Goal: Task Accomplishment & Management: Manage account settings

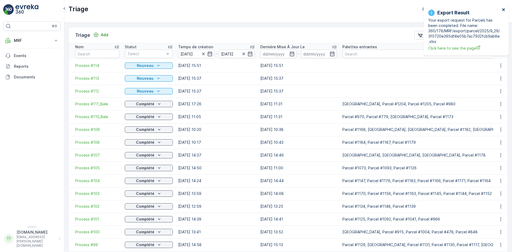
click at [505, 9] on icon "close" at bounding box center [503, 9] width 3 height 3
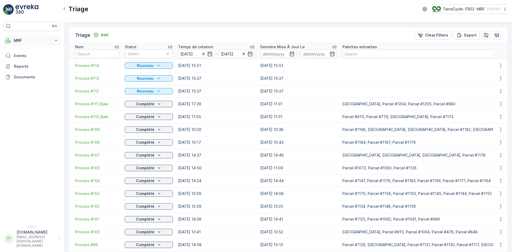
click at [21, 39] on p "MRF" at bounding box center [32, 40] width 36 height 5
click at [24, 78] on p "Expédition" at bounding box center [23, 79] width 19 height 5
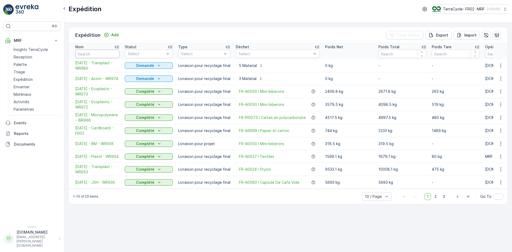
click at [98, 52] on input "text" at bounding box center [97, 54] width 44 height 9
type input "card"
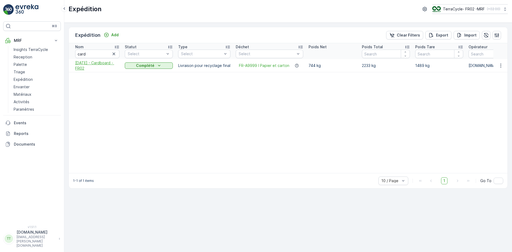
click at [88, 67] on span "30.06.2025 - Cardboard - FR02" at bounding box center [97, 65] width 44 height 11
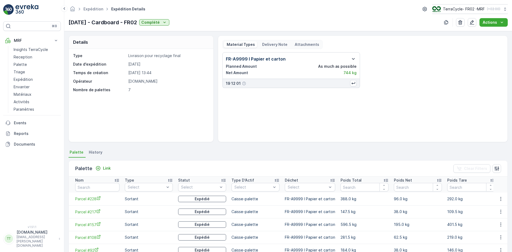
click at [352, 57] on icon "button" at bounding box center [353, 59] width 6 height 6
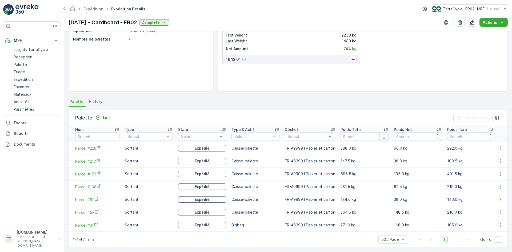
scroll to position [56, 0]
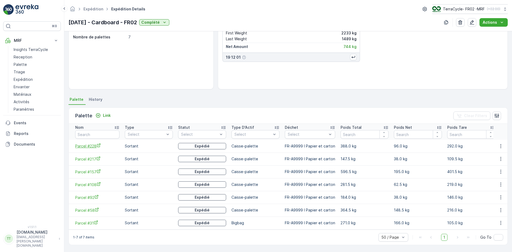
click at [97, 143] on icon "Parcel #228" at bounding box center [99, 145] width 4 height 4
click at [89, 157] on span "Parcel #217" at bounding box center [97, 159] width 44 height 6
click at [91, 171] on span "Parcel #157" at bounding box center [97, 172] width 44 height 6
click at [93, 182] on span "Parcel #108" at bounding box center [97, 185] width 44 height 6
click at [92, 195] on span "Parcel #92" at bounding box center [97, 198] width 44 height 6
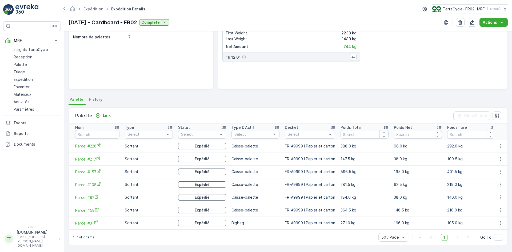
click at [90, 208] on span "Parcel #58" at bounding box center [97, 211] width 44 height 6
click at [86, 220] on span "Parcel #31" at bounding box center [97, 223] width 44 height 6
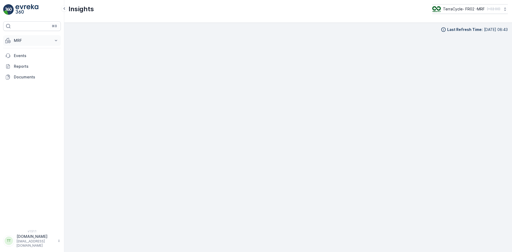
click at [36, 41] on p "MRF" at bounding box center [32, 40] width 36 height 5
click at [23, 66] on p "Palette" at bounding box center [20, 64] width 13 height 5
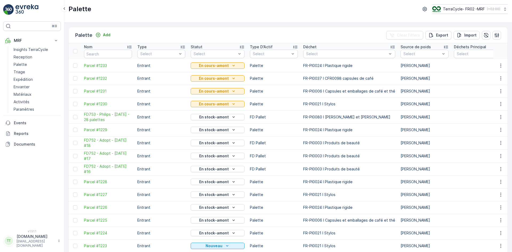
click at [103, 38] on div "Add" at bounding box center [102, 35] width 19 height 7
click at [103, 37] on p "Add" at bounding box center [106, 34] width 7 height 5
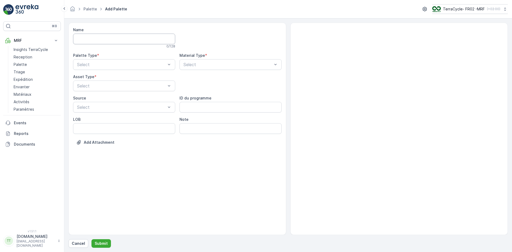
click at [105, 41] on input "Name" at bounding box center [124, 39] width 102 height 11
type input "test"
click at [97, 87] on div "Sortant" at bounding box center [124, 87] width 96 height 5
type input "car"
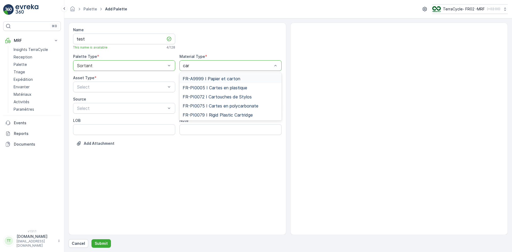
click at [219, 76] on div "FR-A9999 I Papier et carton" at bounding box center [231, 78] width 102 height 9
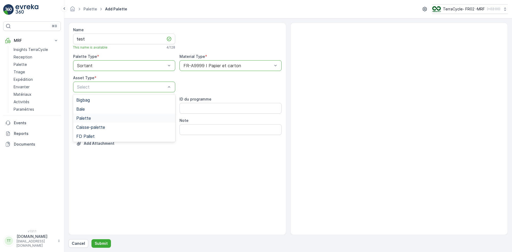
click at [96, 117] on div "Palette" at bounding box center [124, 118] width 96 height 5
click at [104, 241] on button "Submit" at bounding box center [101, 243] width 19 height 9
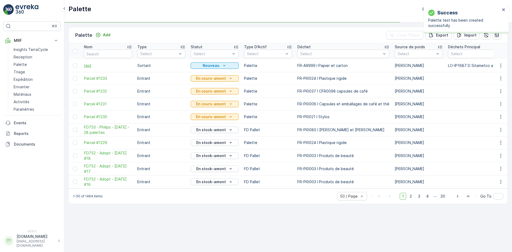
click at [88, 66] on span "test" at bounding box center [108, 65] width 48 height 5
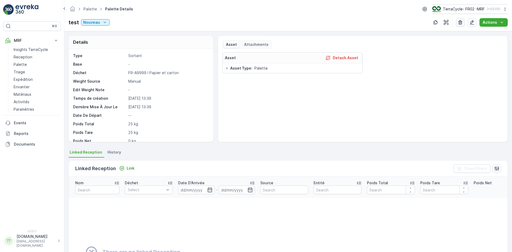
click at [460, 20] on icon "button" at bounding box center [460, 22] width 5 height 5
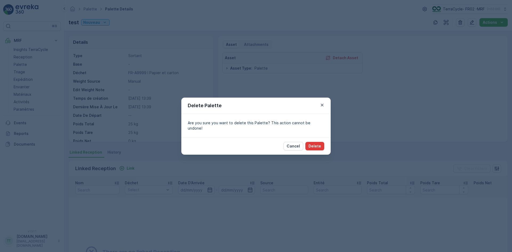
click at [322, 144] on button "Delete" at bounding box center [315, 146] width 19 height 9
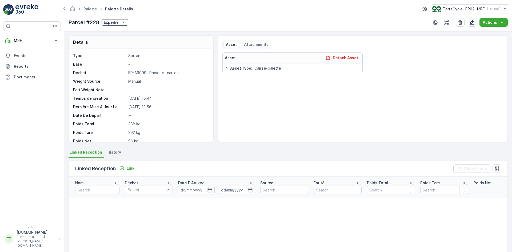
click at [474, 22] on icon "button" at bounding box center [472, 22] width 5 height 5
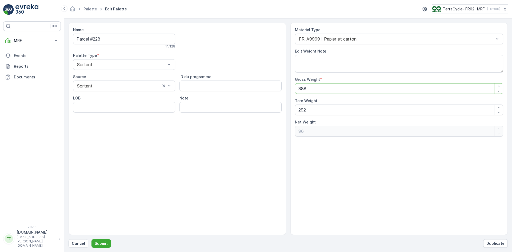
drag, startPoint x: 313, startPoint y: 90, endPoint x: 283, endPoint y: 90, distance: 29.4
click at [283, 90] on div "Name Parcel #228 11 / 128 Palette Type * Sortant Source Sortant ID du programme…" at bounding box center [288, 129] width 439 height 212
type Weight "4"
type Weight "-288"
type Weight "42"
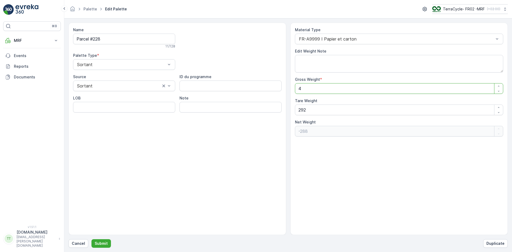
type Weight "-250"
type Weight "421"
type Weight "129"
type Weight "421"
drag, startPoint x: 311, startPoint y: 112, endPoint x: 275, endPoint y: 111, distance: 36.6
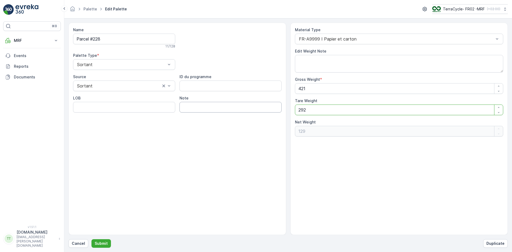
click at [275, 111] on div "Name Parcel #228 11 / 128 Palette Type * Sortant Source Sortant ID du programme…" at bounding box center [288, 129] width 439 height 212
type Weight "2"
type Weight "419"
type Weight "25"
type Weight "396"
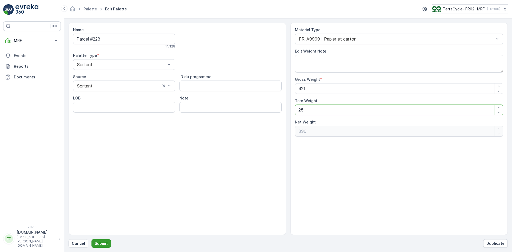
type Weight "25"
click at [102, 244] on p "Submit" at bounding box center [101, 243] width 13 height 5
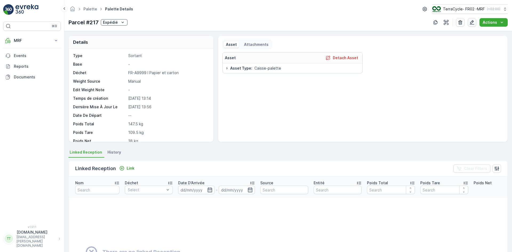
click at [473, 22] on icon "button" at bounding box center [472, 22] width 5 height 5
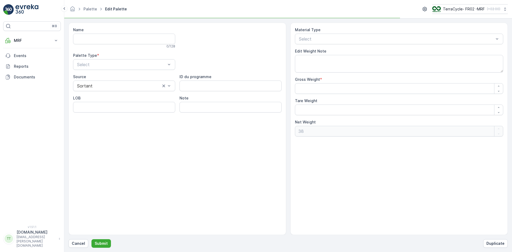
type input "Parcel #217"
type Weight "147.5"
type Weight "109.5"
drag, startPoint x: 306, startPoint y: 88, endPoint x: 301, endPoint y: 89, distance: 4.6
click at [301, 89] on Weight "147.5" at bounding box center [399, 88] width 209 height 11
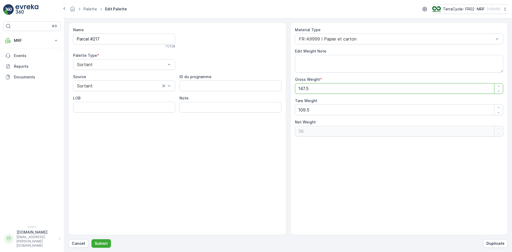
type Weight "18.5"
type Weight "-91"
type Weight "180.5"
type Weight "71"
type Weight "180.5"
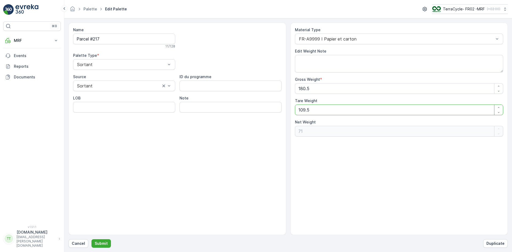
drag, startPoint x: 312, startPoint y: 113, endPoint x: 292, endPoint y: 112, distance: 19.2
click at [292, 112] on div "Material Type FR-A9999 I Papier et carton Edit Weight Note Gross Weight * 180.5…" at bounding box center [400, 129] width 218 height 212
type Weight "2"
type Weight "178.5"
type Weight "25"
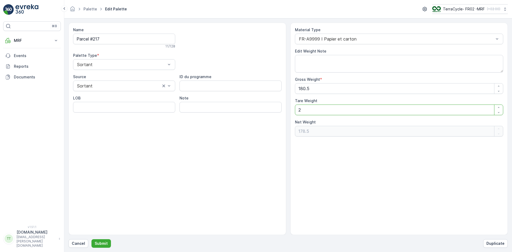
type Weight "155.5"
type Weight "25"
click at [105, 241] on p "Submit" at bounding box center [101, 243] width 13 height 5
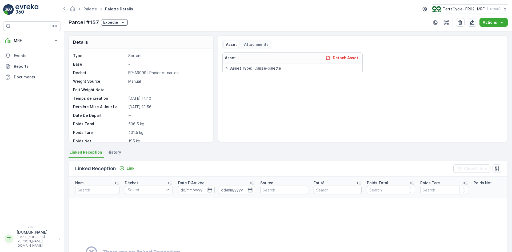
click at [473, 23] on icon "button" at bounding box center [472, 22] width 5 height 5
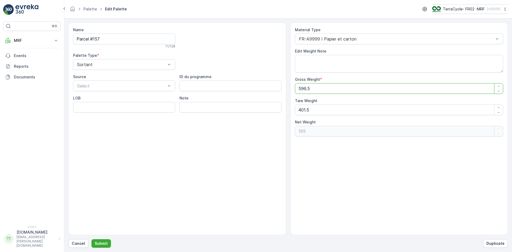
drag, startPoint x: 305, startPoint y: 89, endPoint x: 299, endPoint y: 88, distance: 6.5
click at [299, 88] on Weight "596.5" at bounding box center [399, 88] width 209 height 11
type Weight "6.5"
type Weight "-395"
type Weight "62.5"
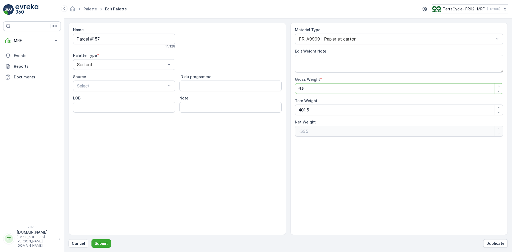
type Weight "-339"
type Weight "629.5"
type Weight "228"
type Weight "629.5"
drag, startPoint x: 310, startPoint y: 109, endPoint x: 275, endPoint y: 116, distance: 35.0
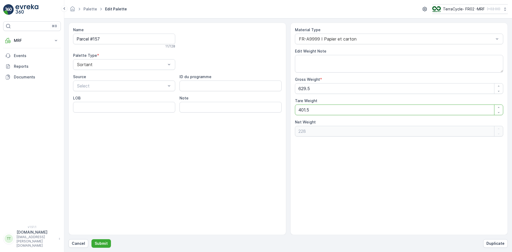
click at [275, 116] on div "Name Parcel #157 11 / 128 Palette Type * Sortant Source Select ID du programme …" at bounding box center [288, 129] width 439 height 212
type Weight "2"
type Weight "627.5"
type Weight "25"
type Weight "604.5"
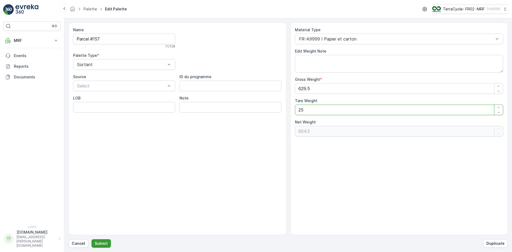
type Weight "25"
click at [106, 241] on p "Submit" at bounding box center [101, 243] width 13 height 5
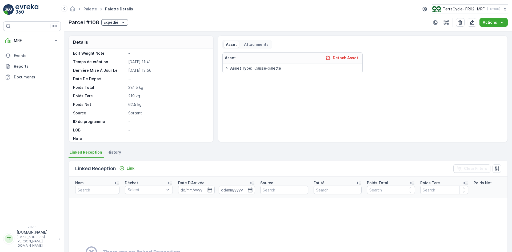
scroll to position [40, 0]
click at [475, 21] on icon "button" at bounding box center [472, 22] width 5 height 5
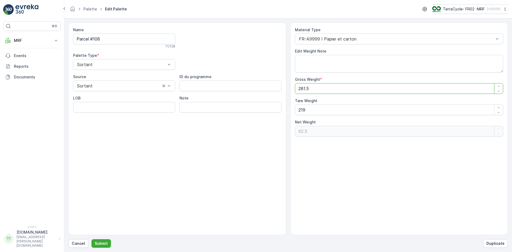
drag, startPoint x: 306, startPoint y: 90, endPoint x: 299, endPoint y: 90, distance: 6.4
click at [299, 90] on Weight "281.5" at bounding box center [399, 88] width 209 height 11
type Weight "3.5"
type Weight "-215.5"
type Weight "31.5"
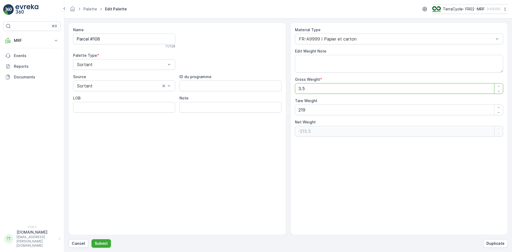
type Weight "-187.5"
type Weight "311.5"
type Weight "92.5"
type Weight "311.5"
drag, startPoint x: 306, startPoint y: 111, endPoint x: 297, endPoint y: 111, distance: 8.8
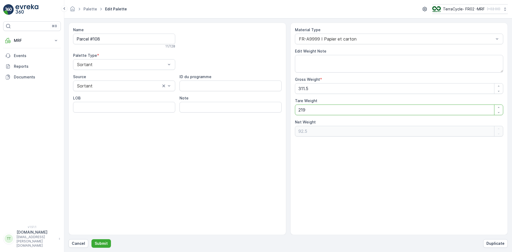
click at [297, 111] on Weight "219" at bounding box center [399, 110] width 209 height 11
type Weight "2"
type Weight "309.5"
type Weight "25"
type Weight "286.5"
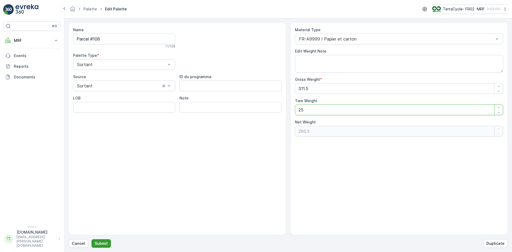
type Weight "25"
click at [97, 241] on p "Submit" at bounding box center [101, 243] width 13 height 5
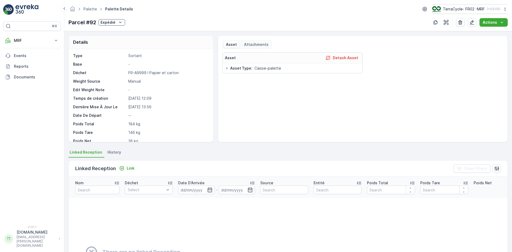
scroll to position [27, 0]
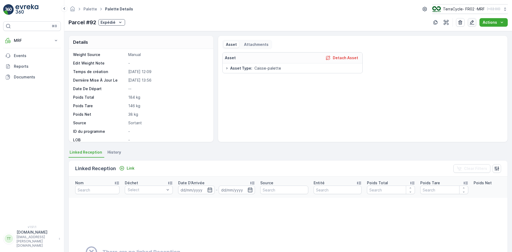
click at [472, 23] on icon "button" at bounding box center [472, 22] width 5 height 5
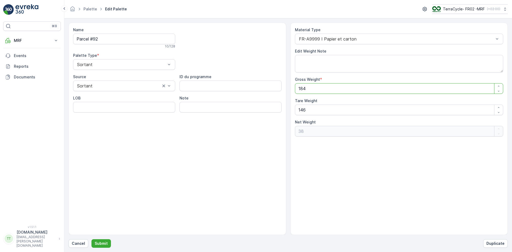
drag, startPoint x: 303, startPoint y: 88, endPoint x: 298, endPoint y: 88, distance: 4.3
click at [298, 88] on Weight "184" at bounding box center [399, 88] width 209 height 11
type Weight "24"
type Weight "-122"
type Weight "214"
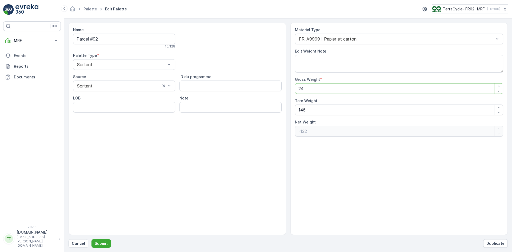
type Weight "68"
type Weight "214"
drag, startPoint x: 308, startPoint y: 110, endPoint x: 294, endPoint y: 111, distance: 13.9
click at [295, 111] on Weight "146" at bounding box center [399, 110] width 209 height 11
type Weight "2"
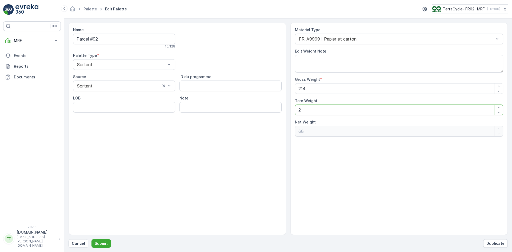
type Weight "212"
type Weight "25"
type Weight "189"
type Weight "25"
click at [309, 89] on Weight "214" at bounding box center [399, 88] width 209 height 11
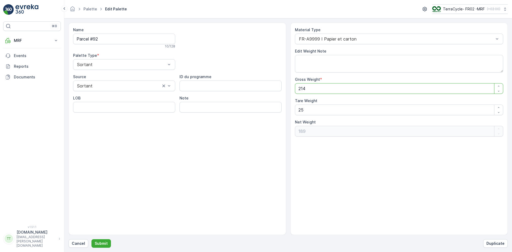
type Weight "21"
type Weight "-4"
type Weight "217"
type Weight "192"
type Weight "217"
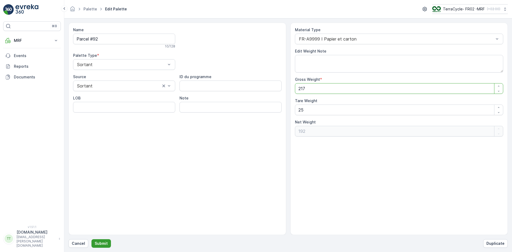
click at [106, 244] on p "Submit" at bounding box center [101, 243] width 13 height 5
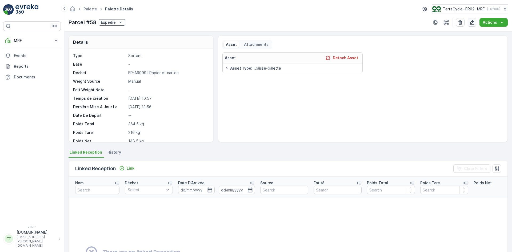
click at [475, 23] on icon "button" at bounding box center [472, 22] width 5 height 5
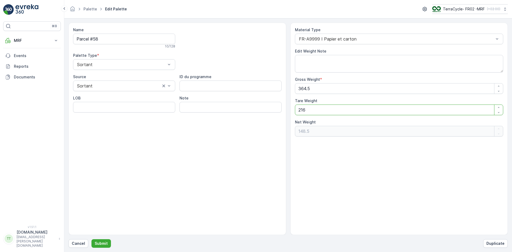
drag, startPoint x: 306, startPoint y: 112, endPoint x: 301, endPoint y: 109, distance: 5.1
click at [301, 109] on Weight "216" at bounding box center [399, 110] width 209 height 11
type Weight "25"
type Weight "339.5"
type Weight "25"
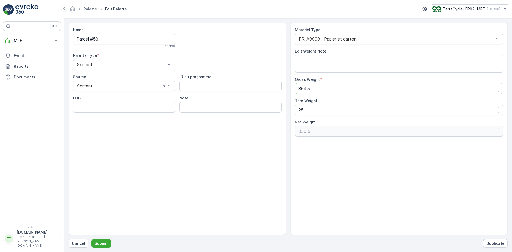
drag, startPoint x: 306, startPoint y: 89, endPoint x: 302, endPoint y: 88, distance: 3.6
click at [302, 88] on Weight "364.5" at bounding box center [399, 88] width 209 height 11
type Weight "39.5"
type Weight "14.5"
type Weight "397.5"
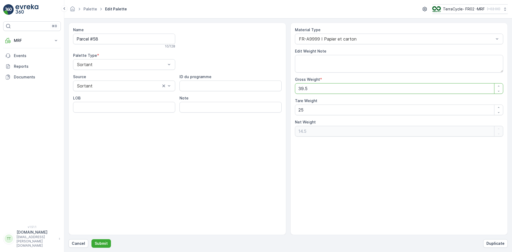
type Weight "372.5"
type Weight "397.5"
click at [106, 243] on p "Submit" at bounding box center [101, 243] width 13 height 5
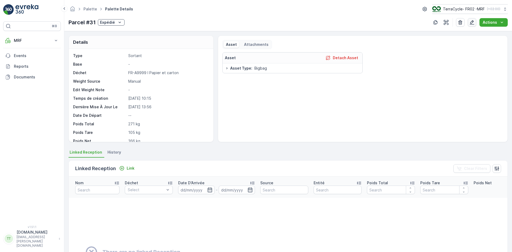
click at [474, 22] on icon "button" at bounding box center [472, 22] width 5 height 5
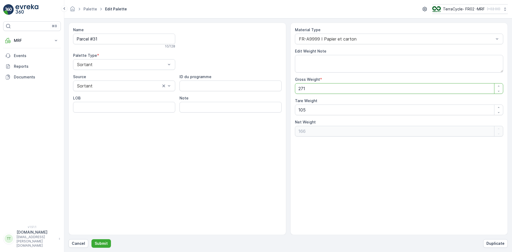
click at [304, 89] on Weight "271" at bounding box center [399, 88] width 209 height 11
type Weight "274"
type Weight "169"
drag, startPoint x: 304, startPoint y: 90, endPoint x: 295, endPoint y: 93, distance: 8.9
click at [295, 93] on Weight "274" at bounding box center [399, 88] width 209 height 11
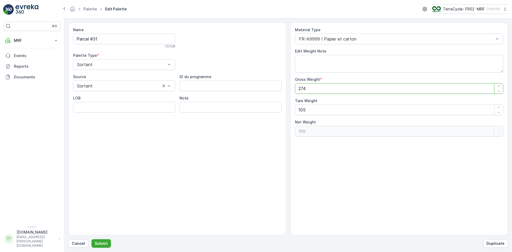
type Weight "34"
type Weight "-71"
type Weight "304"
type Weight "199"
type Weight "304"
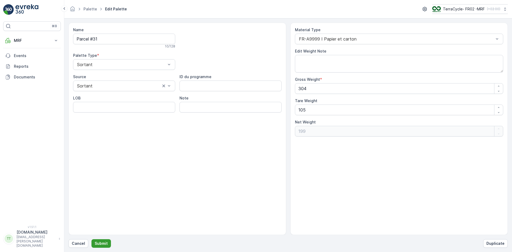
click at [107, 244] on button "Submit" at bounding box center [101, 243] width 19 height 9
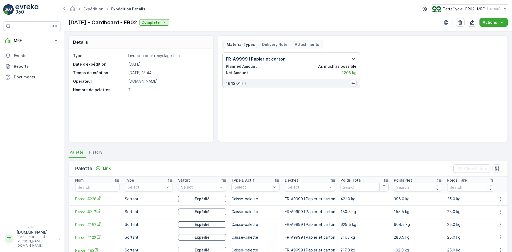
click at [351, 60] on icon "button" at bounding box center [353, 59] width 6 height 6
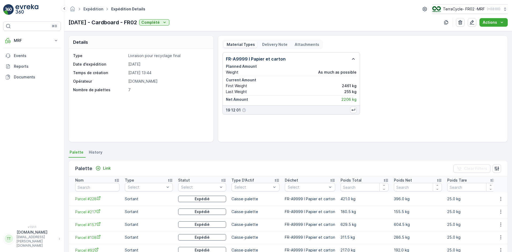
click at [93, 9] on link "Expédition" at bounding box center [94, 9] width 20 height 5
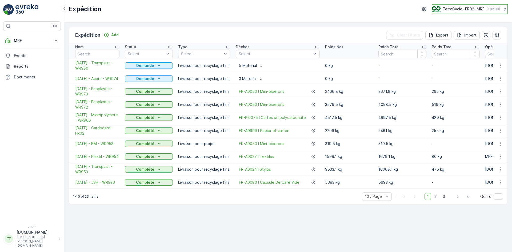
click at [464, 11] on p "TerraCycle- FR02 -MRF" at bounding box center [464, 8] width 42 height 5
type input "bt"
click at [457, 31] on span "TerraCycle-CA03-BT" at bounding box center [455, 32] width 38 height 5
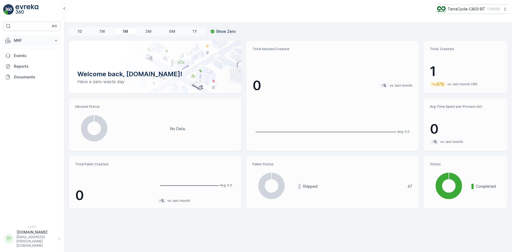
click at [32, 38] on p "MRF" at bounding box center [32, 40] width 36 height 5
click at [30, 79] on p "Outbound" at bounding box center [23, 79] width 18 height 5
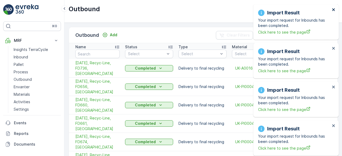
click at [334, 10] on icon "close" at bounding box center [333, 9] width 3 height 3
click at [333, 10] on icon "close" at bounding box center [333, 9] width 3 height 3
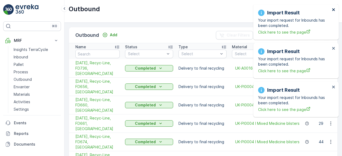
click at [333, 10] on icon "close" at bounding box center [333, 9] width 3 height 3
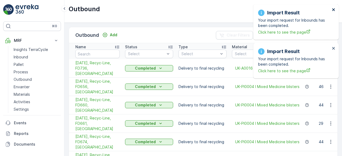
click at [333, 10] on icon "close" at bounding box center [333, 9] width 3 height 3
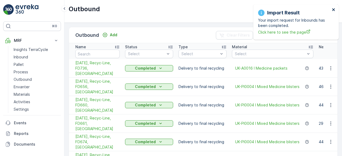
click at [333, 10] on icon "close" at bounding box center [333, 9] width 3 height 3
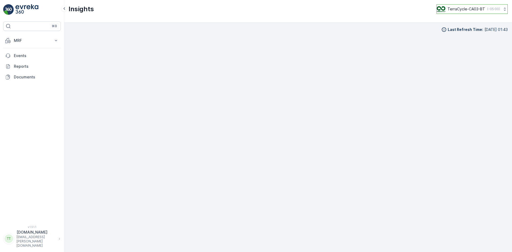
click at [464, 11] on p "TerraCycle-CA03-BT" at bounding box center [467, 8] width 38 height 5
type input "fr"
click at [458, 34] on span "TerraCycle- FR02 -MRF" at bounding box center [471, 32] width 60 height 5
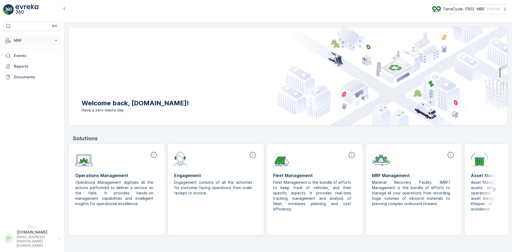
click at [23, 41] on p "MRF" at bounding box center [32, 40] width 36 height 5
click at [26, 78] on p "Expédition" at bounding box center [23, 79] width 19 height 5
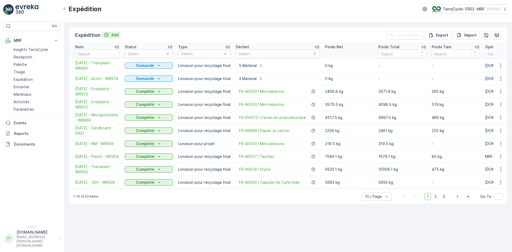
click at [111, 35] on p "Add" at bounding box center [114, 34] width 7 height 5
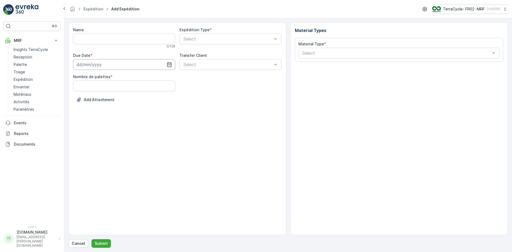
click at [89, 64] on input at bounding box center [124, 64] width 102 height 11
click at [126, 78] on icon "button" at bounding box center [124, 77] width 5 height 5
click at [121, 78] on icon "button" at bounding box center [118, 77] width 5 height 5
click at [121, 139] on div "31" at bounding box center [120, 141] width 9 height 9
type input "[DATE]"
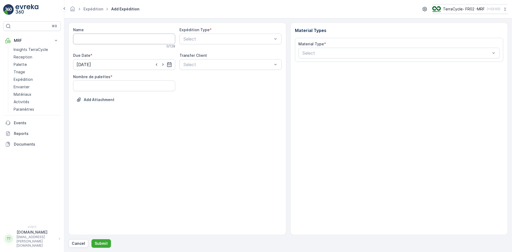
click at [81, 38] on input "Name" at bounding box center [124, 39] width 102 height 11
type input "07/31/2025, Cardboard, FR02"
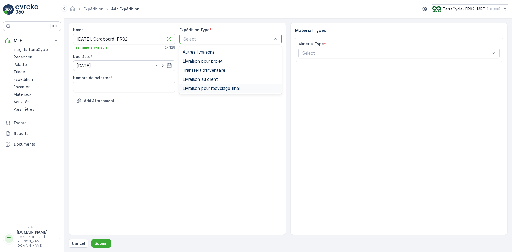
click at [200, 86] on span "Livraison pour recyclage final" at bounding box center [211, 88] width 57 height 5
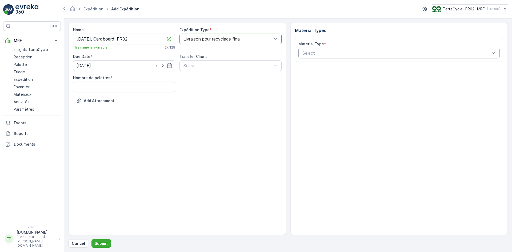
click at [315, 49] on div "Select" at bounding box center [400, 53] width 202 height 11
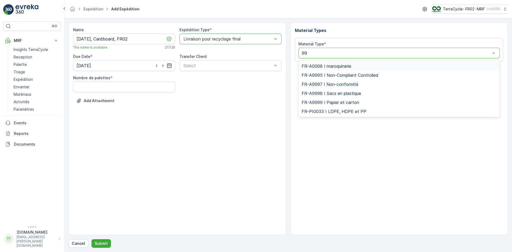
type input "999"
click at [333, 94] on span "FR-A9999 I Papier et carton" at bounding box center [331, 93] width 58 height 5
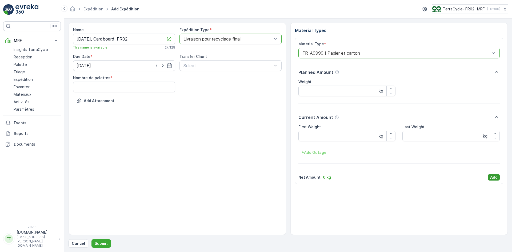
click at [491, 176] on p "Add" at bounding box center [493, 177] width 7 height 5
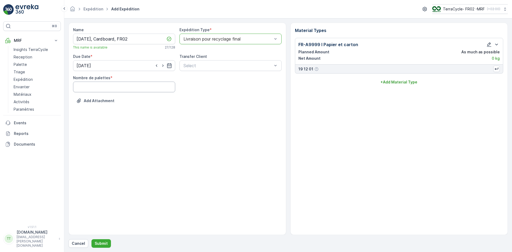
click at [91, 87] on palettes "Nombre de palettes" at bounding box center [124, 87] width 102 height 11
type palettes "1"
drag, startPoint x: 92, startPoint y: 120, endPoint x: 92, endPoint y: 123, distance: 2.9
click at [92, 120] on div "Name 07/31/2025, Cardboard, FR02 This name is available 27 / 128 Expédition Typ…" at bounding box center [178, 129] width 218 height 212
click at [97, 244] on p "Submit" at bounding box center [101, 243] width 13 height 5
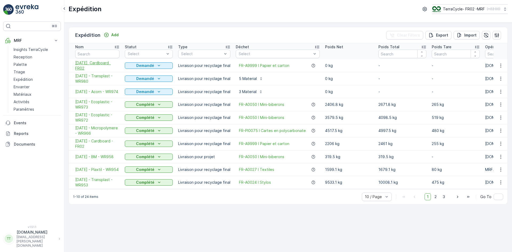
drag, startPoint x: 73, startPoint y: 62, endPoint x: 84, endPoint y: 66, distance: 11.9
click at [84, 66] on td "07/31/2025, Cardboard, FR02" at bounding box center [95, 65] width 53 height 13
copy span "07/31/2025, Cardboard, FR02"
click at [112, 33] on p "Add" at bounding box center [114, 34] width 7 height 5
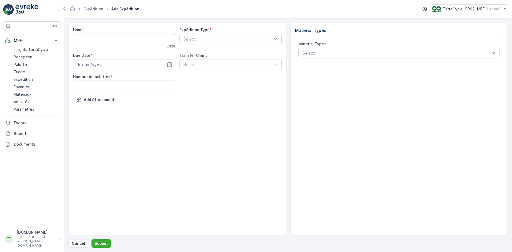
click at [99, 41] on input "Name" at bounding box center [124, 39] width 102 height 11
click at [92, 60] on input at bounding box center [124, 64] width 102 height 11
click at [124, 77] on icon "button" at bounding box center [125, 77] width 2 height 3
click at [130, 141] on div "29" at bounding box center [130, 141] width 9 height 9
type input "29.08.2025"
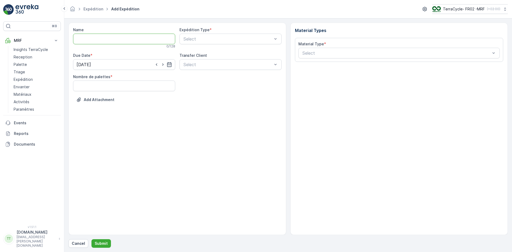
click at [88, 39] on input "Name" at bounding box center [124, 39] width 102 height 11
paste input "07/31/2025, Cardboard, FR02"
click at [81, 38] on input "07/31/2025, Cardboard, FR02" at bounding box center [124, 39] width 102 height 11
type input "08/29/2025, Cardboard, FR02"
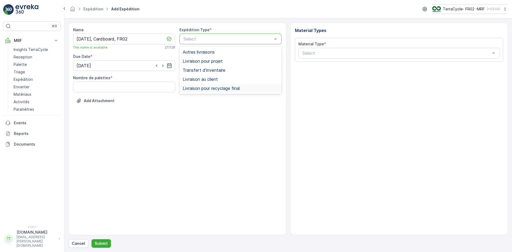
click at [217, 88] on span "Livraison pour recyclage final" at bounding box center [211, 88] width 57 height 5
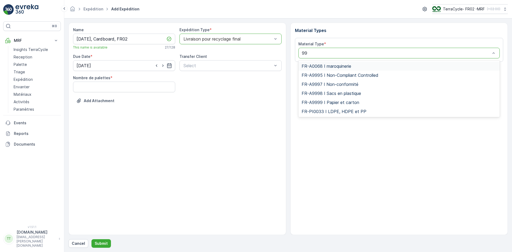
type input "999"
click at [329, 94] on span "FR-A9999 I Papier et carton" at bounding box center [331, 93] width 58 height 5
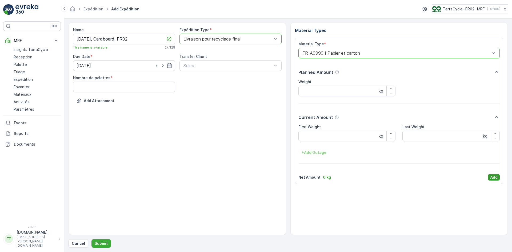
click at [496, 175] on p "Add" at bounding box center [493, 177] width 7 height 5
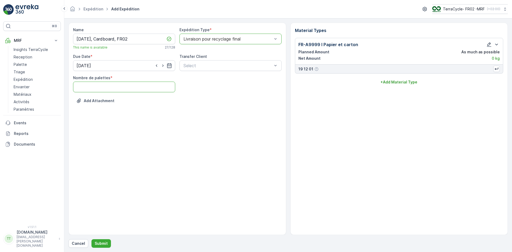
drag, startPoint x: 106, startPoint y: 85, endPoint x: 104, endPoint y: 91, distance: 5.9
click at [106, 85] on palettes "Nombre de palettes" at bounding box center [124, 87] width 102 height 11
type palettes "1"
click at [105, 243] on p "Submit" at bounding box center [101, 243] width 13 height 5
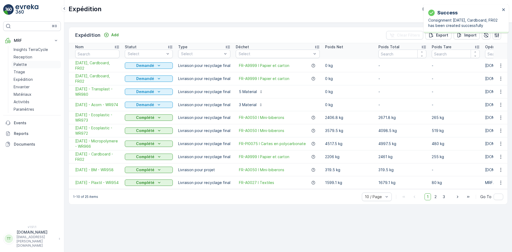
click at [25, 64] on p "Palette" at bounding box center [20, 64] width 13 height 5
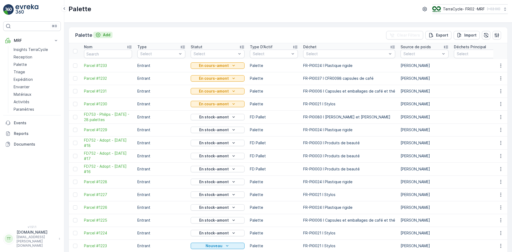
click at [105, 35] on p "Add" at bounding box center [106, 34] width 7 height 5
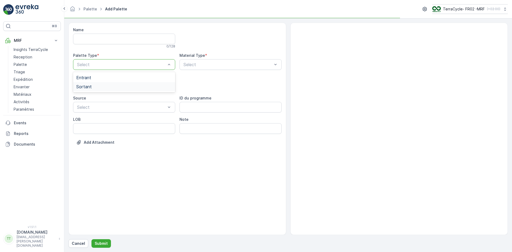
click at [91, 88] on span "Sortant" at bounding box center [83, 86] width 15 height 5
type input "9"
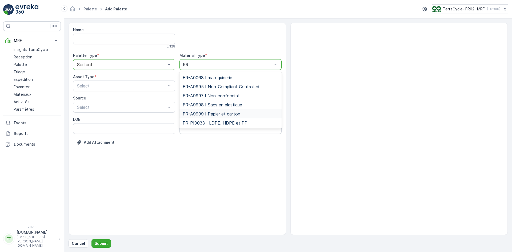
click at [217, 115] on span "FR-A9999 I Papier et carton" at bounding box center [212, 114] width 58 height 5
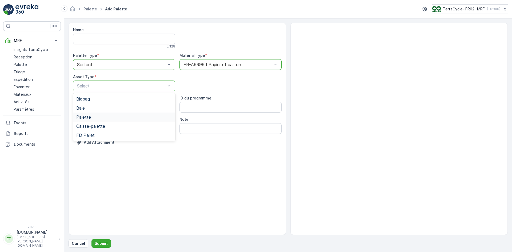
click at [91, 117] on div "Palette" at bounding box center [124, 117] width 96 height 5
click at [101, 242] on p "Submit" at bounding box center [101, 243] width 13 height 5
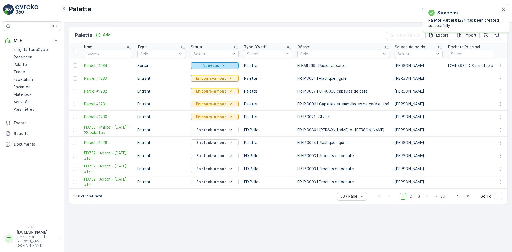
click at [215, 66] on p "Nouveau" at bounding box center [211, 65] width 17 height 5
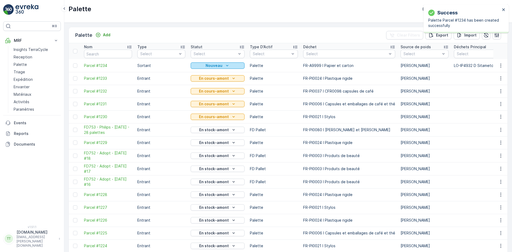
click at [215, 65] on p "Nouveau" at bounding box center [214, 65] width 17 height 5
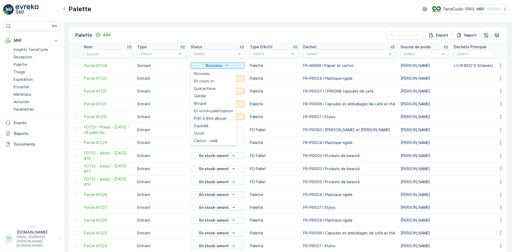
click at [213, 117] on span "Prêt à être allouer" at bounding box center [210, 118] width 33 height 5
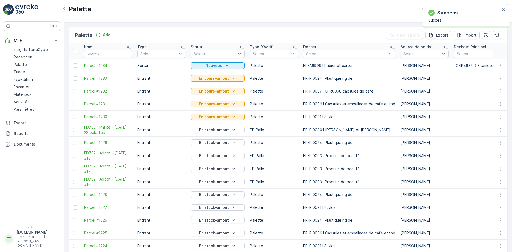
click at [105, 67] on span "Parcel #1234" at bounding box center [108, 65] width 48 height 5
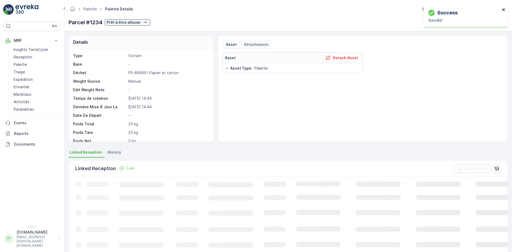
click at [503, 10] on icon "close" at bounding box center [503, 9] width 3 height 3
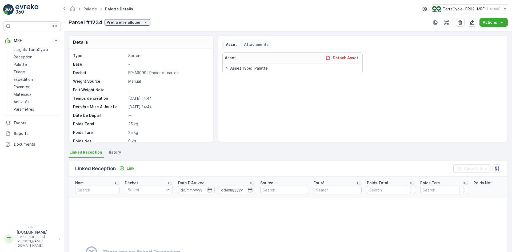
click at [475, 23] on icon "button" at bounding box center [472, 22] width 5 height 5
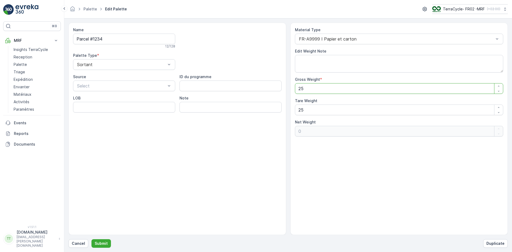
drag, startPoint x: 288, startPoint y: 90, endPoint x: 279, endPoint y: 88, distance: 9.3
click at [284, 90] on div "Name Parcel #1234 12 / 128 Palette Type * Sortant Source Select ID du programme…" at bounding box center [288, 129] width 439 height 212
type Weight "1"
type Weight "-24"
type Weight "12"
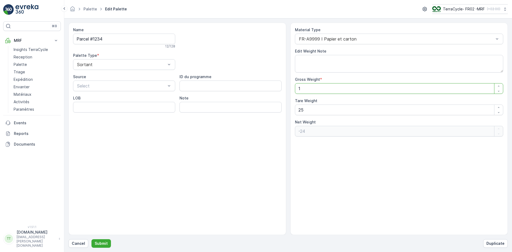
type Weight "-13"
type Weight "128"
type Weight "103"
type Weight "1280"
type Weight "1255"
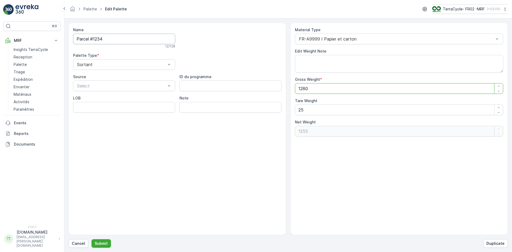
type Weight "1280"
click at [108, 39] on input "Parcel #1234" at bounding box center [124, 39] width 102 height 11
click at [102, 243] on p "Submit" at bounding box center [101, 243] width 13 height 5
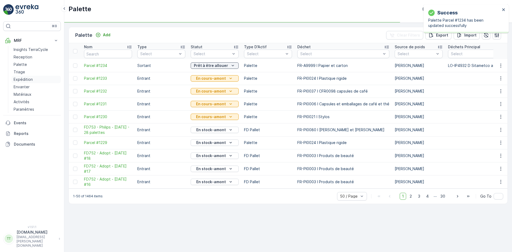
click at [26, 78] on p "Expédition" at bounding box center [23, 79] width 19 height 5
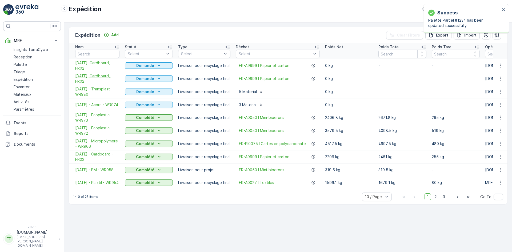
click at [91, 78] on span "07/31/2025, Cardboard, FR02" at bounding box center [97, 78] width 44 height 11
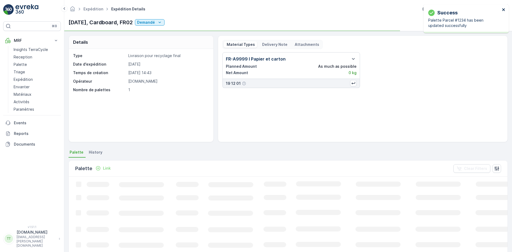
click at [504, 9] on icon "close" at bounding box center [504, 9] width 4 height 4
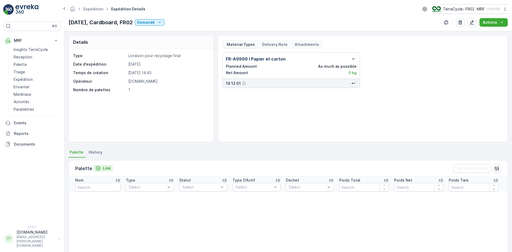
click at [104, 169] on p "Link" at bounding box center [107, 168] width 8 height 5
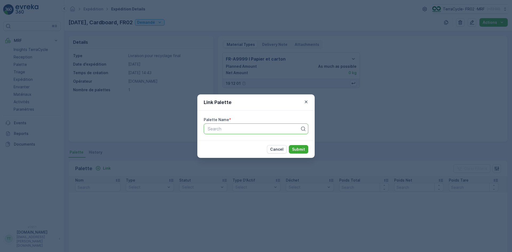
click at [221, 130] on div at bounding box center [253, 128] width 93 height 5
paste input "Parcel #1234"
type input "Parcel #1234"
click at [223, 140] on span "Parcel #1234" at bounding box center [220, 142] width 26 height 5
click at [293, 148] on p "Submit" at bounding box center [298, 149] width 13 height 5
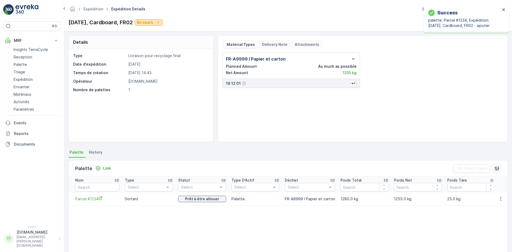
click at [153, 25] on p "En cours" at bounding box center [145, 22] width 16 height 5
click at [160, 43] on span "Complété" at bounding box center [159, 45] width 18 height 5
click at [23, 64] on p "Palette" at bounding box center [20, 64] width 13 height 5
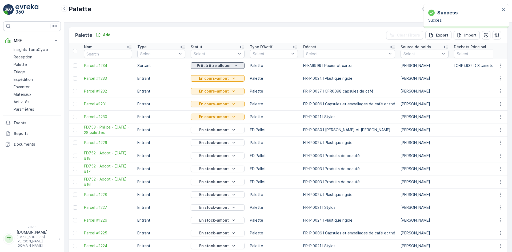
click at [202, 67] on p "Prêt à être allouer" at bounding box center [214, 65] width 34 height 5
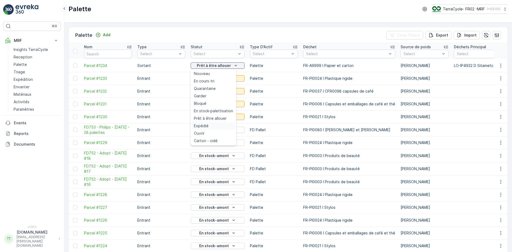
click at [203, 124] on span "Expédié" at bounding box center [201, 125] width 15 height 5
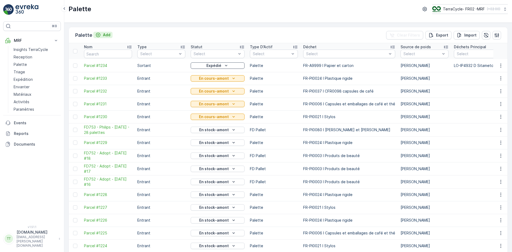
click at [103, 32] on p "Add" at bounding box center [106, 34] width 7 height 5
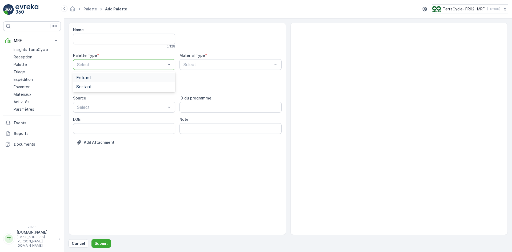
click at [98, 61] on div "Select" at bounding box center [124, 64] width 102 height 11
click at [96, 84] on div "Sortant" at bounding box center [124, 86] width 102 height 9
click at [194, 66] on div at bounding box center [228, 64] width 90 height 5
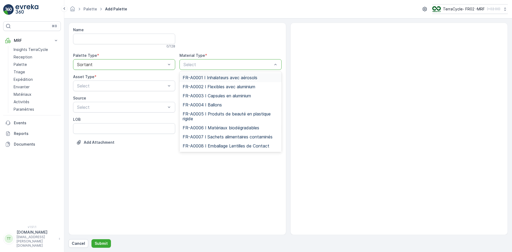
click at [194, 66] on div at bounding box center [228, 64] width 90 height 5
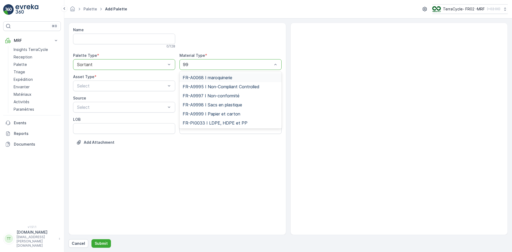
type input "999"
click at [217, 107] on span "FR-A9999 I Papier et carton" at bounding box center [212, 104] width 58 height 5
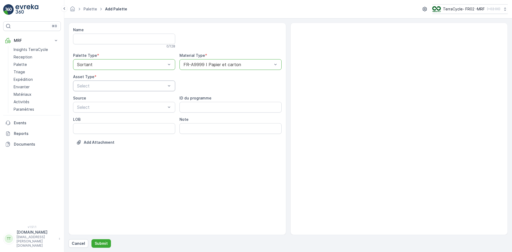
click at [116, 89] on div "Select" at bounding box center [124, 86] width 102 height 11
click at [101, 117] on div "Palette" at bounding box center [124, 117] width 96 height 5
click at [101, 245] on p "Submit" at bounding box center [101, 243] width 13 height 5
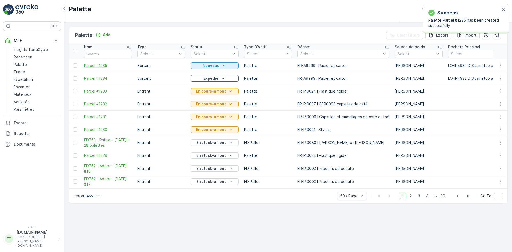
click at [95, 66] on span "Parcel #1235" at bounding box center [108, 65] width 48 height 5
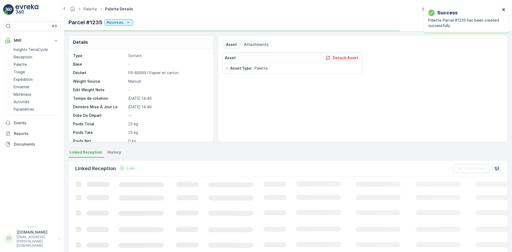
click at [502, 9] on icon "close" at bounding box center [504, 9] width 4 height 4
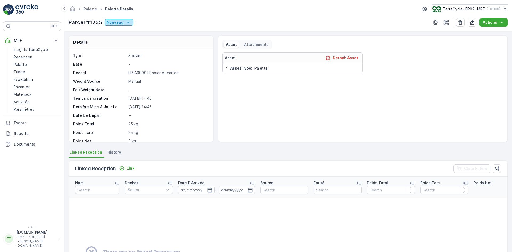
click at [130, 22] on icon "Nouveau" at bounding box center [128, 22] width 5 height 5
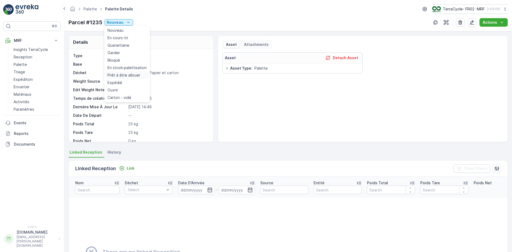
click at [125, 76] on span "Prêt à être allouer" at bounding box center [124, 75] width 33 height 5
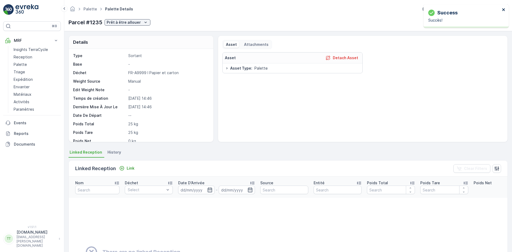
click at [504, 11] on icon "close" at bounding box center [504, 9] width 4 height 4
click at [474, 21] on icon "button" at bounding box center [472, 22] width 5 height 5
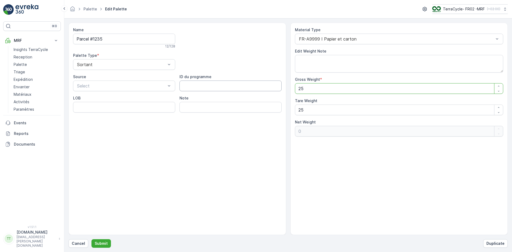
drag, startPoint x: 313, startPoint y: 90, endPoint x: 259, endPoint y: 81, distance: 55.1
click at [279, 86] on div "Name Parcel #1235 12 / 128 Palette Type * Sortant Source Select ID du programme…" at bounding box center [288, 129] width 439 height 212
type Weight "1"
type Weight "-24"
type Weight "11"
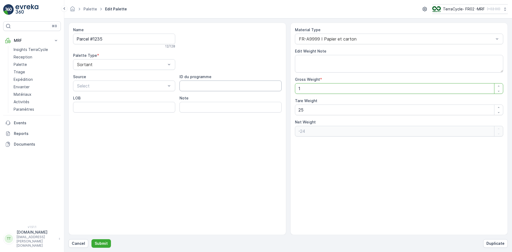
type Weight "-14"
type Weight "116"
type Weight "91"
type Weight "1162"
type Weight "1137"
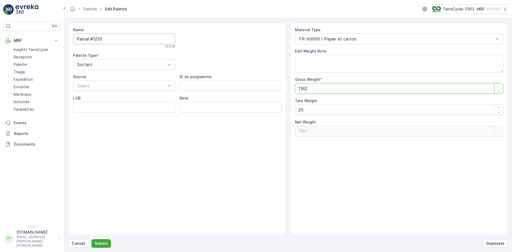
type Weight "1162"
click at [119, 40] on input "Parcel #1235" at bounding box center [124, 39] width 102 height 11
click at [100, 243] on p "Submit" at bounding box center [101, 243] width 13 height 5
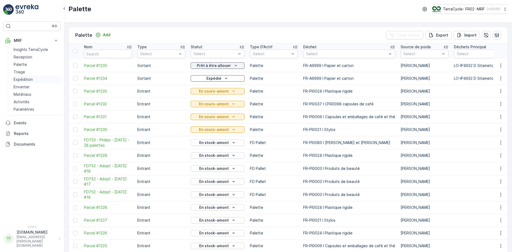
click at [29, 81] on p "Expédition" at bounding box center [23, 79] width 19 height 5
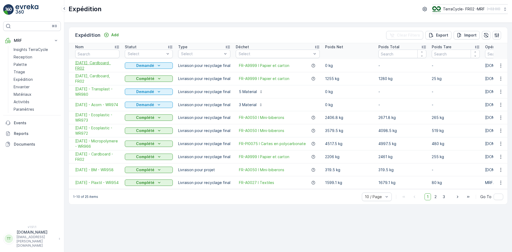
click at [107, 63] on span "08/29/2025, Cardboard, FR02" at bounding box center [97, 65] width 44 height 11
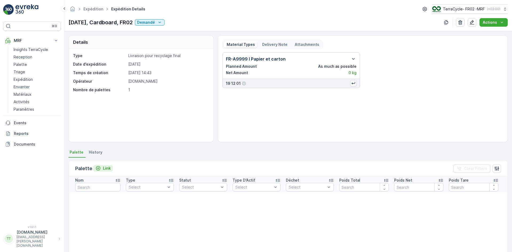
click at [104, 168] on p "Link" at bounding box center [107, 168] width 8 height 5
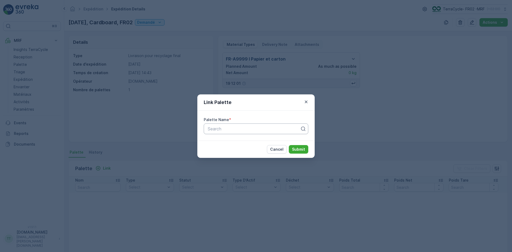
click at [204, 128] on div "Search" at bounding box center [256, 129] width 105 height 11
paste input "Parcel #1235"
type input "Parcel #1235"
click at [232, 141] on span "Parcel #1235" at bounding box center [220, 142] width 26 height 5
click at [300, 150] on p "Submit" at bounding box center [298, 149] width 13 height 5
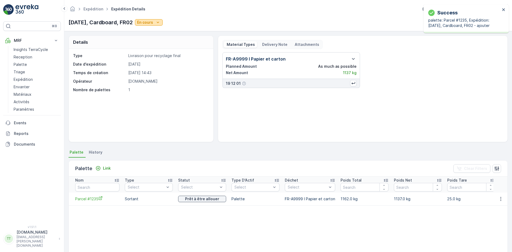
click at [153, 23] on p "En cours" at bounding box center [145, 22] width 16 height 5
click at [165, 42] on div "Complété" at bounding box center [160, 45] width 22 height 7
click at [91, 201] on span "Parcel #1235" at bounding box center [97, 199] width 44 height 6
click at [96, 6] on span "Expédition" at bounding box center [93, 8] width 22 height 5
click at [98, 10] on link "Expédition" at bounding box center [94, 9] width 20 height 5
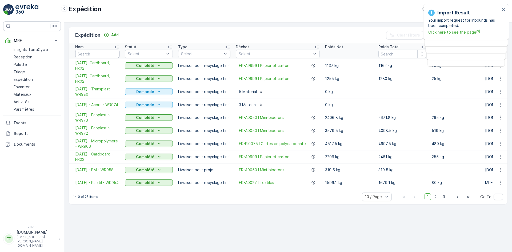
click at [98, 52] on input "text" at bounding box center [97, 54] width 44 height 9
type input "865"
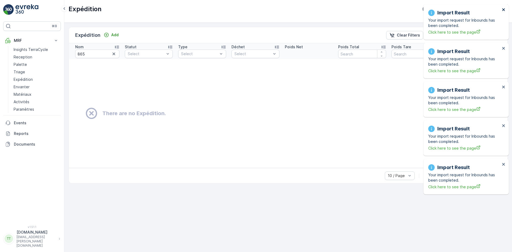
click at [505, 8] on icon "close" at bounding box center [504, 9] width 4 height 4
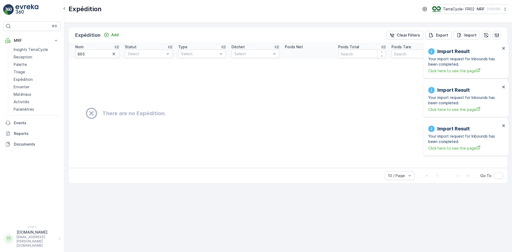
click at [465, 43] on div "Import Result Your import request for Inbounds has been completed. Click here t…" at bounding box center [466, 60] width 85 height 35
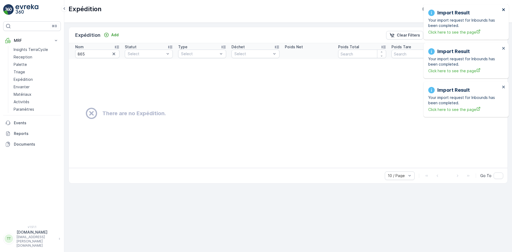
click at [504, 10] on icon "close" at bounding box center [503, 9] width 3 height 3
click at [502, 9] on icon "close" at bounding box center [504, 9] width 4 height 4
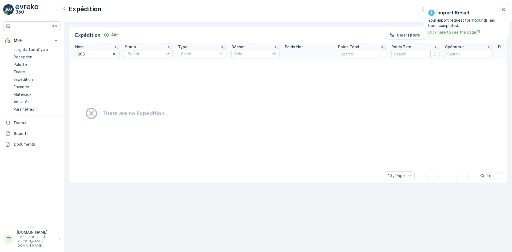
click at [502, 9] on div "Import Result Your import request for Inbounds has been completed. Click here t…" at bounding box center [464, 21] width 75 height 29
click at [505, 10] on icon "close" at bounding box center [504, 9] width 4 height 4
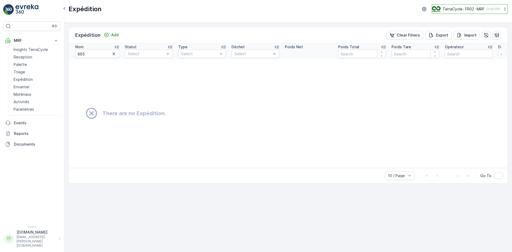
click at [452, 5] on button "TerraCycle- FR02 -MRF ( +02:00 )" at bounding box center [470, 9] width 76 height 10
type input "fr"
click at [463, 42] on span "TerraCycle-FR" at bounding box center [466, 44] width 60 height 5
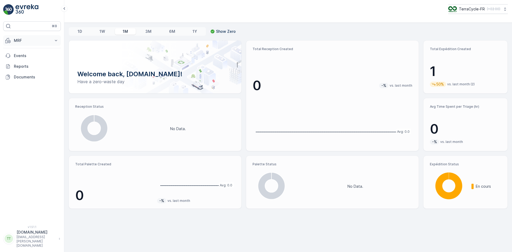
click at [18, 42] on p "MRF" at bounding box center [32, 40] width 36 height 5
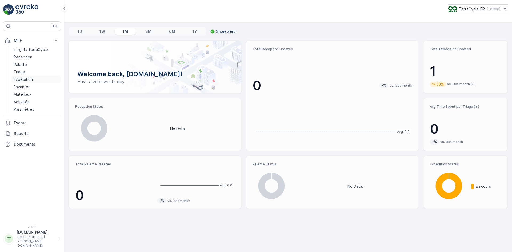
click at [27, 80] on p "Expédition" at bounding box center [23, 79] width 19 height 5
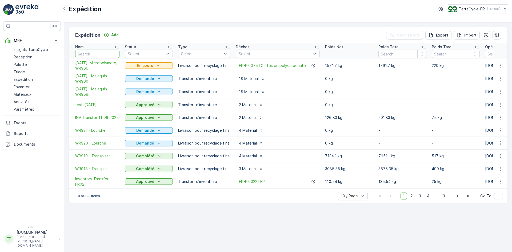
click at [93, 51] on input "text" at bounding box center [97, 54] width 44 height 9
type input "865"
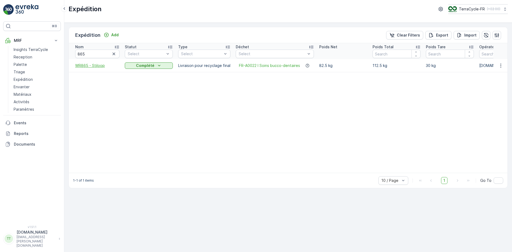
click at [94, 65] on span "WR865 - Stiloop" at bounding box center [97, 65] width 44 height 5
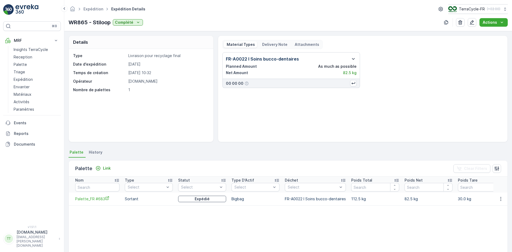
click at [351, 59] on icon "button" at bounding box center [353, 59] width 6 height 6
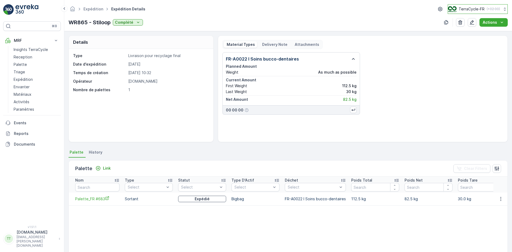
click at [462, 9] on p "TerraCycle-FR" at bounding box center [472, 8] width 26 height 5
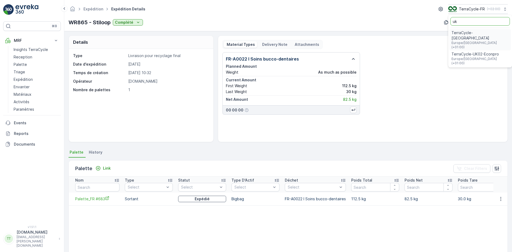
type input "uk"
click at [465, 57] on span "Europe/London (+01:00)" at bounding box center [480, 61] width 57 height 9
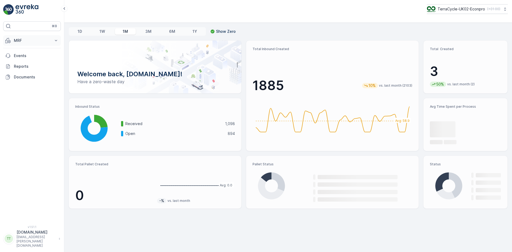
click at [29, 41] on p "MRF" at bounding box center [32, 40] width 36 height 5
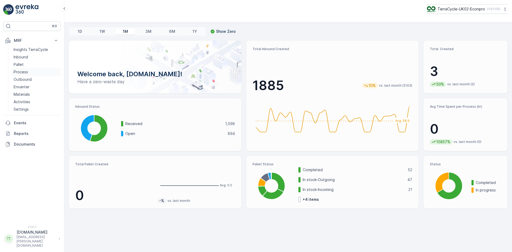
click at [33, 72] on link "Process" at bounding box center [35, 71] width 49 height 7
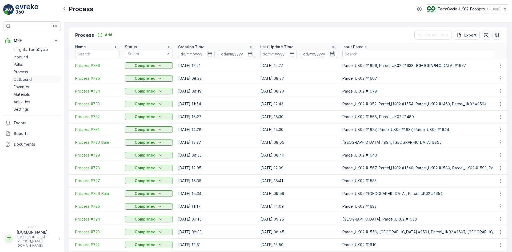
click at [30, 78] on p "Outbound" at bounding box center [23, 79] width 18 height 5
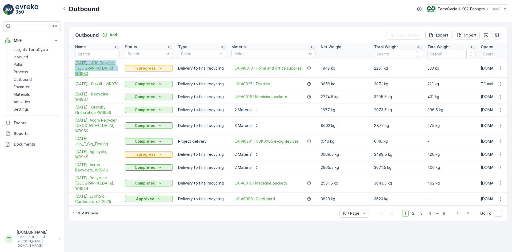
drag, startPoint x: 75, startPoint y: 63, endPoint x: 87, endPoint y: 75, distance: 17.4
click at [87, 75] on td "[DATE] - ABC Polymer [GEOGRAPHIC_DATA] - WR983" at bounding box center [95, 68] width 53 height 18
click at [83, 150] on span "[DATE], Agricycle, WR945" at bounding box center [97, 154] width 44 height 11
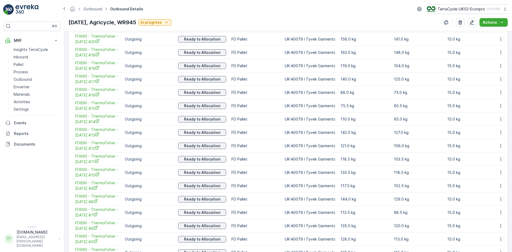
scroll to position [339, 0]
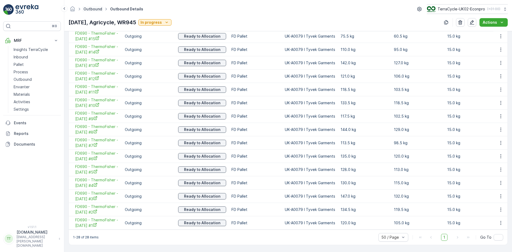
click at [94, 7] on link "Outbound" at bounding box center [93, 9] width 19 height 5
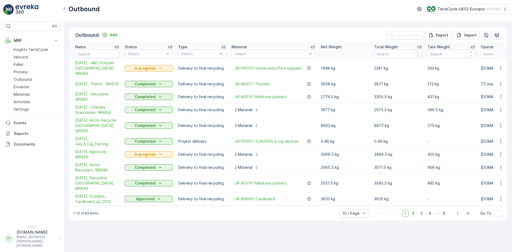
click at [414, 210] on span "2" at bounding box center [413, 213] width 7 height 7
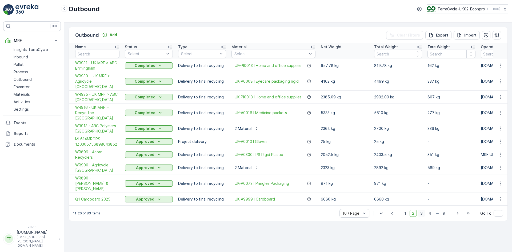
click at [424, 210] on span "3" at bounding box center [421, 213] width 7 height 7
